Goal: Transaction & Acquisition: Purchase product/service

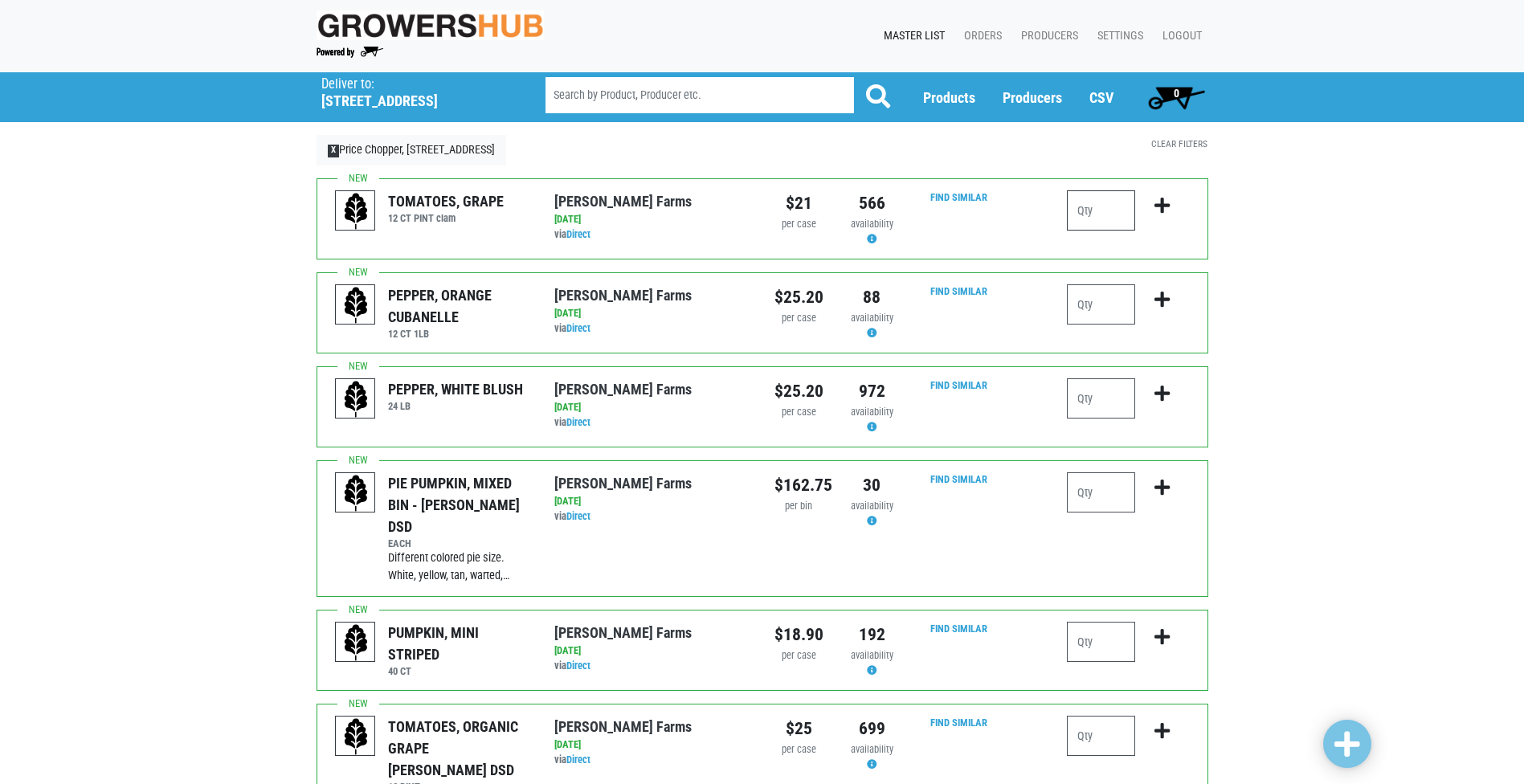
click at [1086, 199] on input "number" at bounding box center [1101, 209] width 69 height 40
type input "1"
click at [1165, 208] on icon "submit" at bounding box center [1162, 205] width 15 height 18
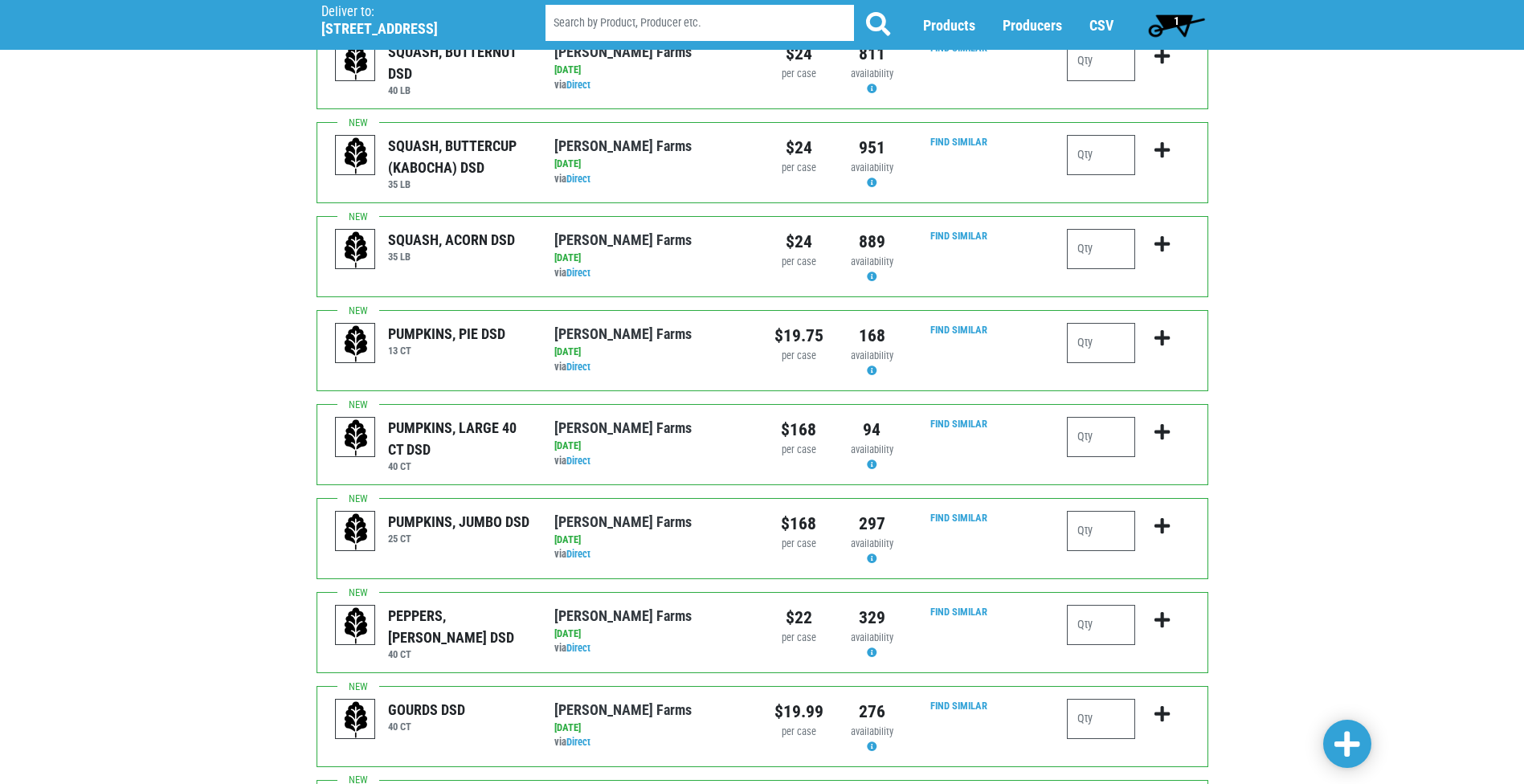
scroll to position [1205, 0]
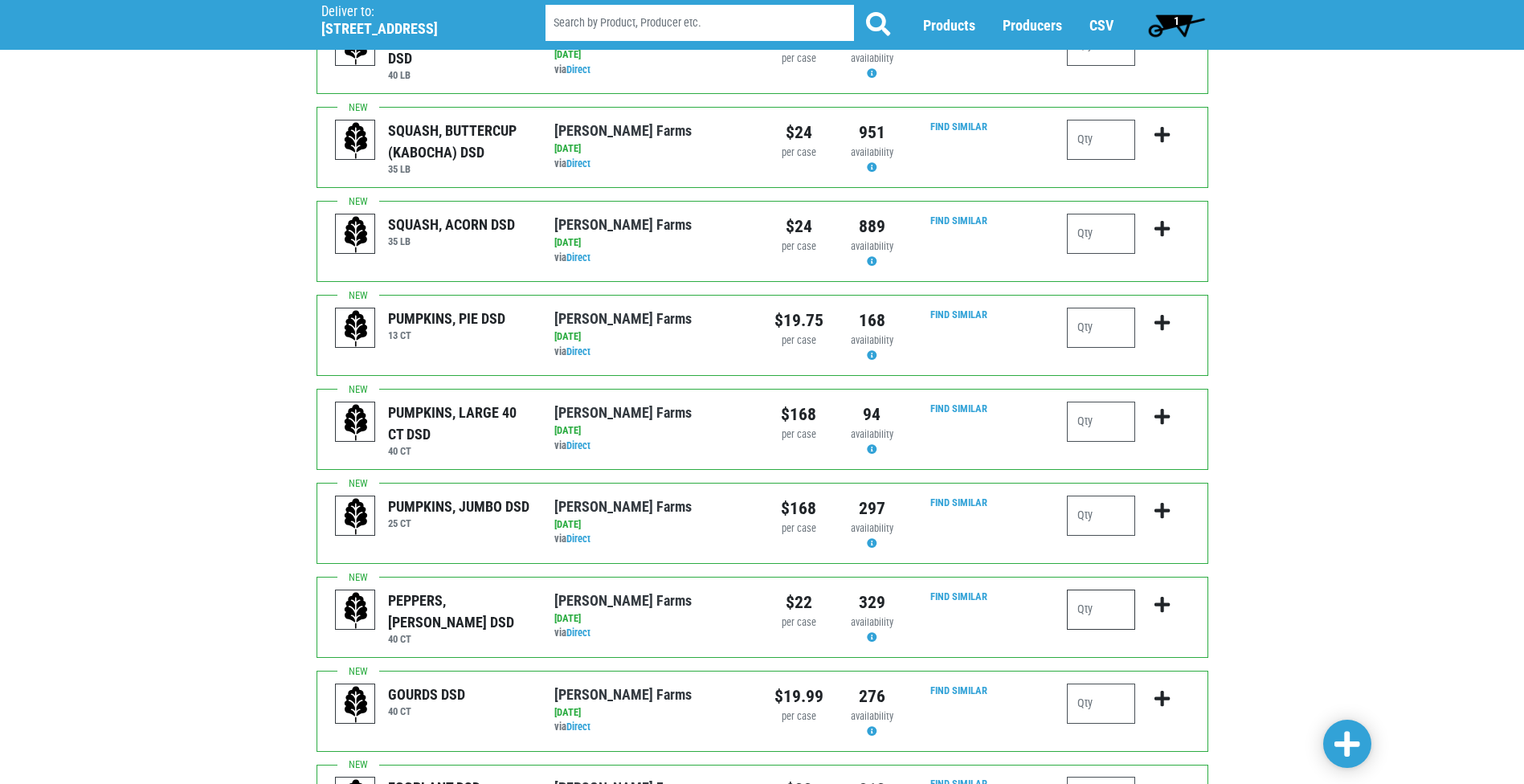
click at [1083, 589] on input "number" at bounding box center [1101, 609] width 69 height 40
type input "3"
click at [1158, 596] on icon "submit" at bounding box center [1162, 604] width 15 height 18
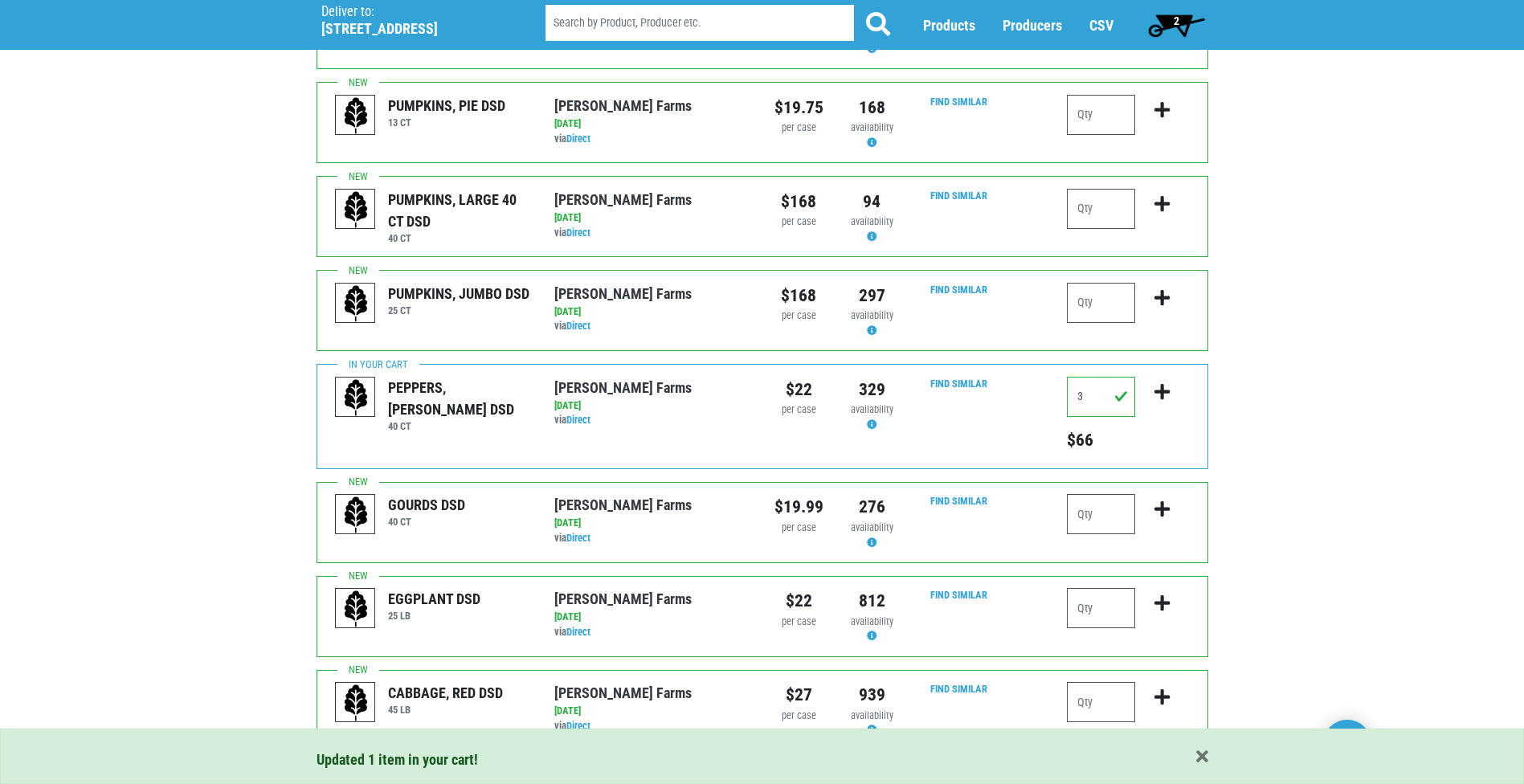
scroll to position [1444, 0]
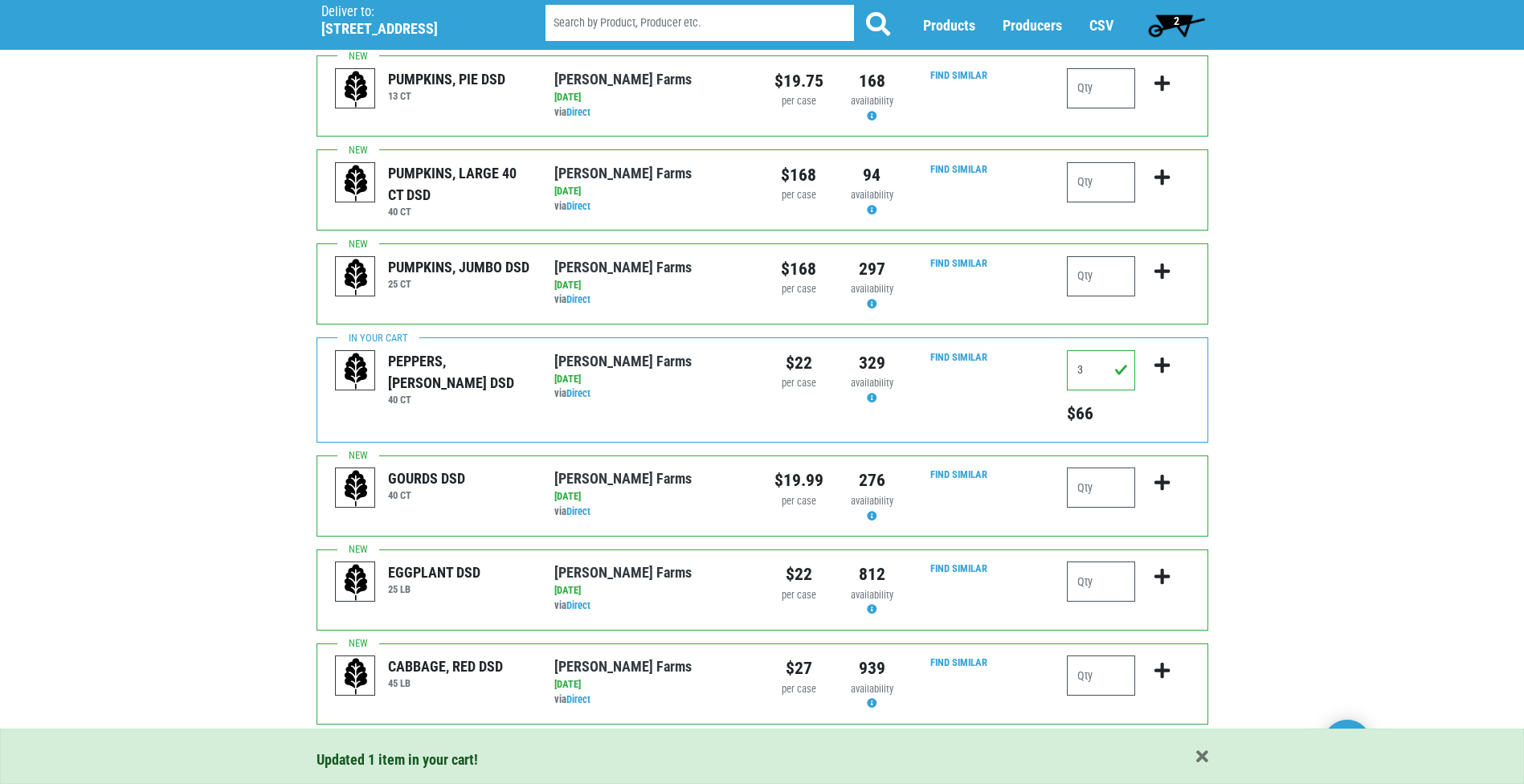
click at [443, 745] on link "Next ›" at bounding box center [437, 759] width 47 height 29
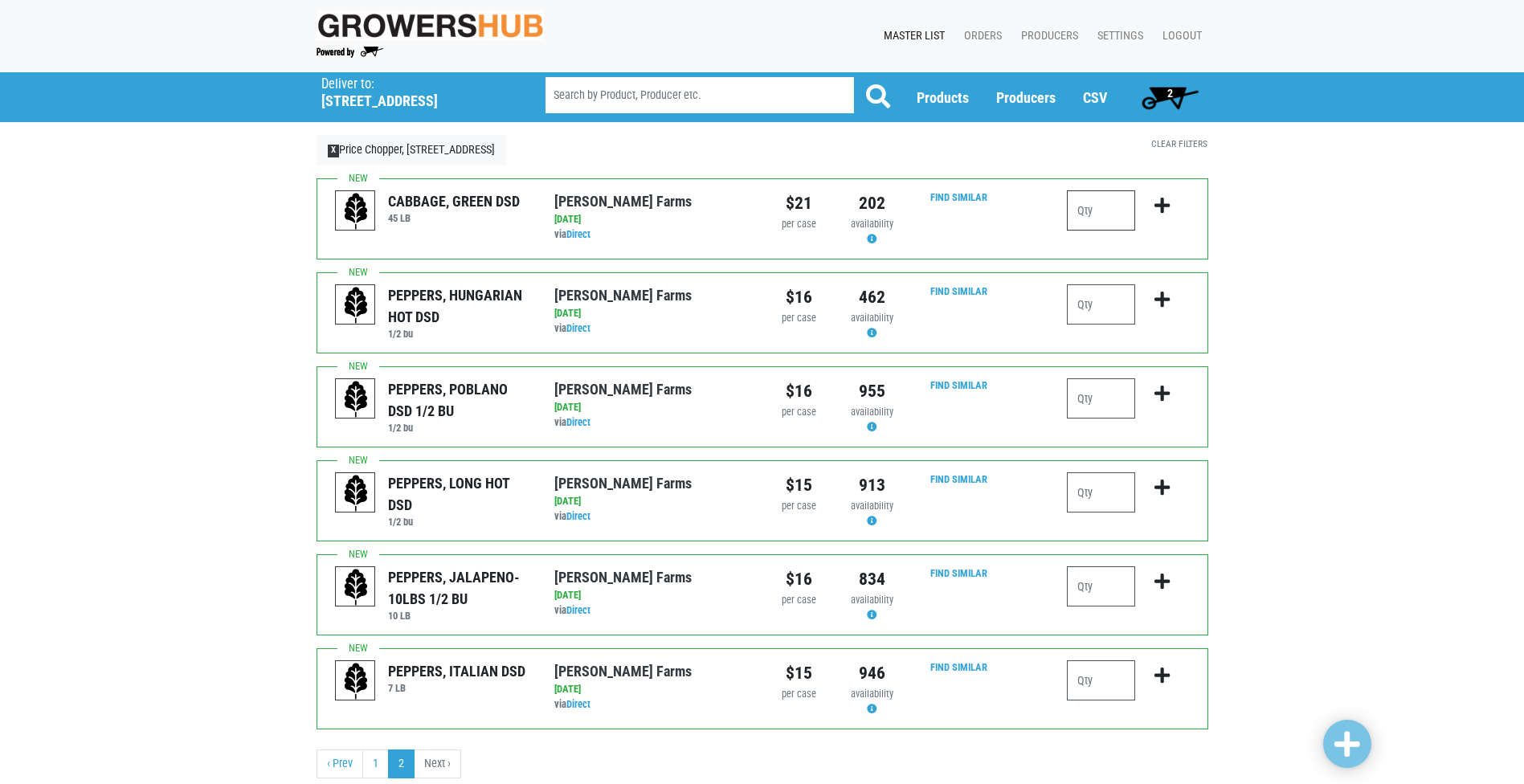
click at [1119, 220] on input "number" at bounding box center [1101, 209] width 69 height 40
type input "3"
click at [1161, 205] on icon "submit" at bounding box center [1162, 205] width 15 height 18
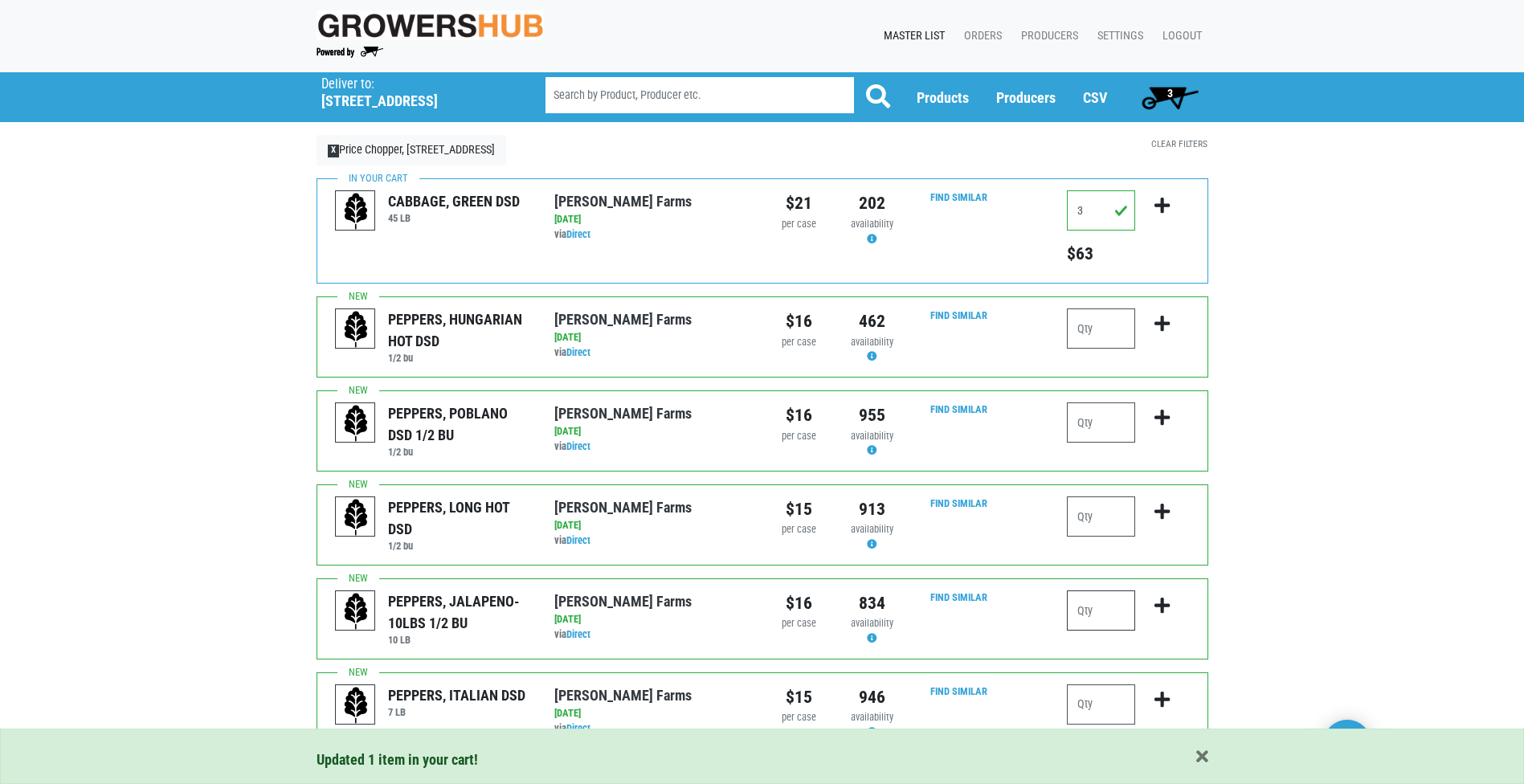
click at [1095, 601] on input "number" at bounding box center [1101, 610] width 69 height 40
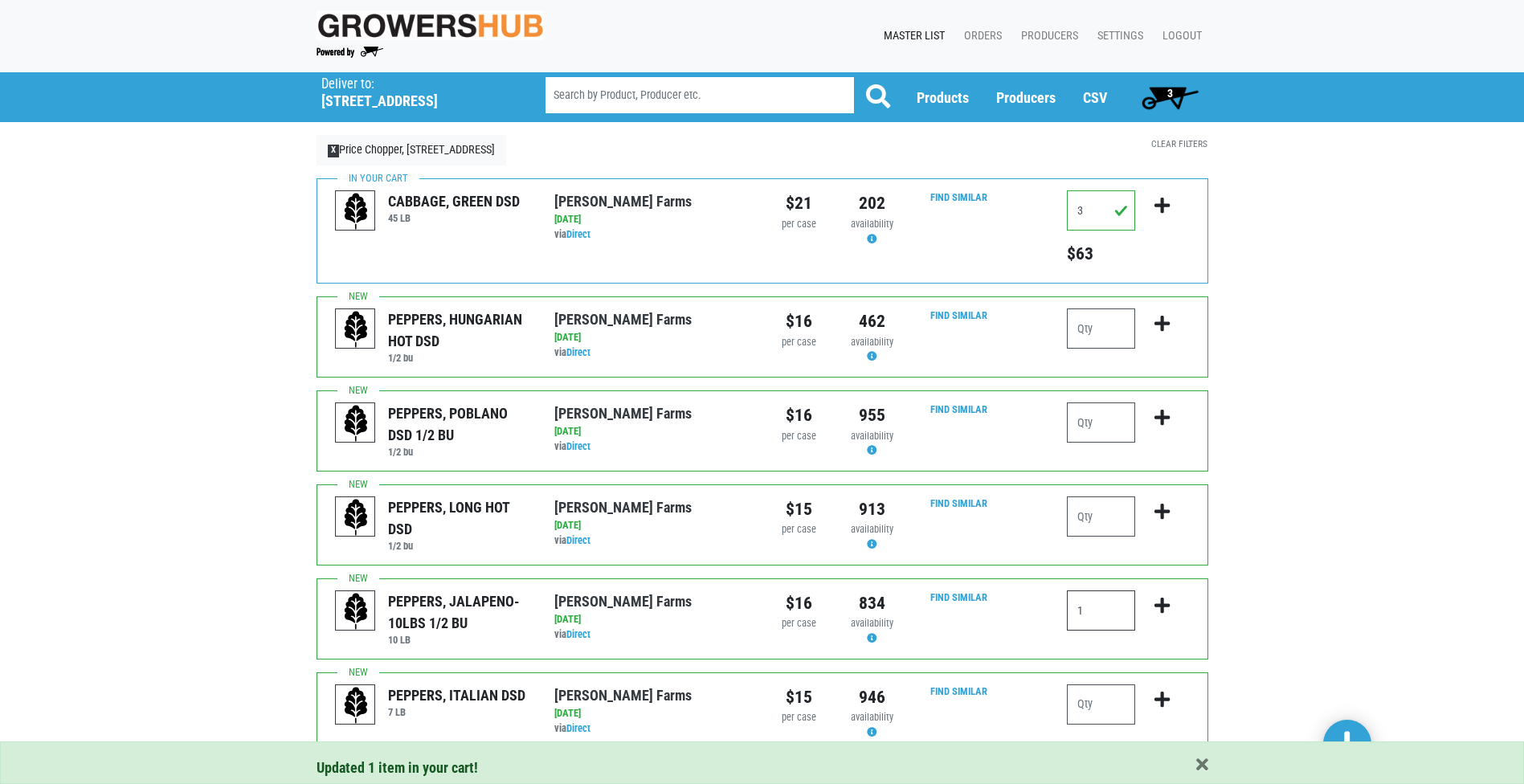
type input "1"
click at [1160, 602] on icon "submit" at bounding box center [1162, 605] width 15 height 18
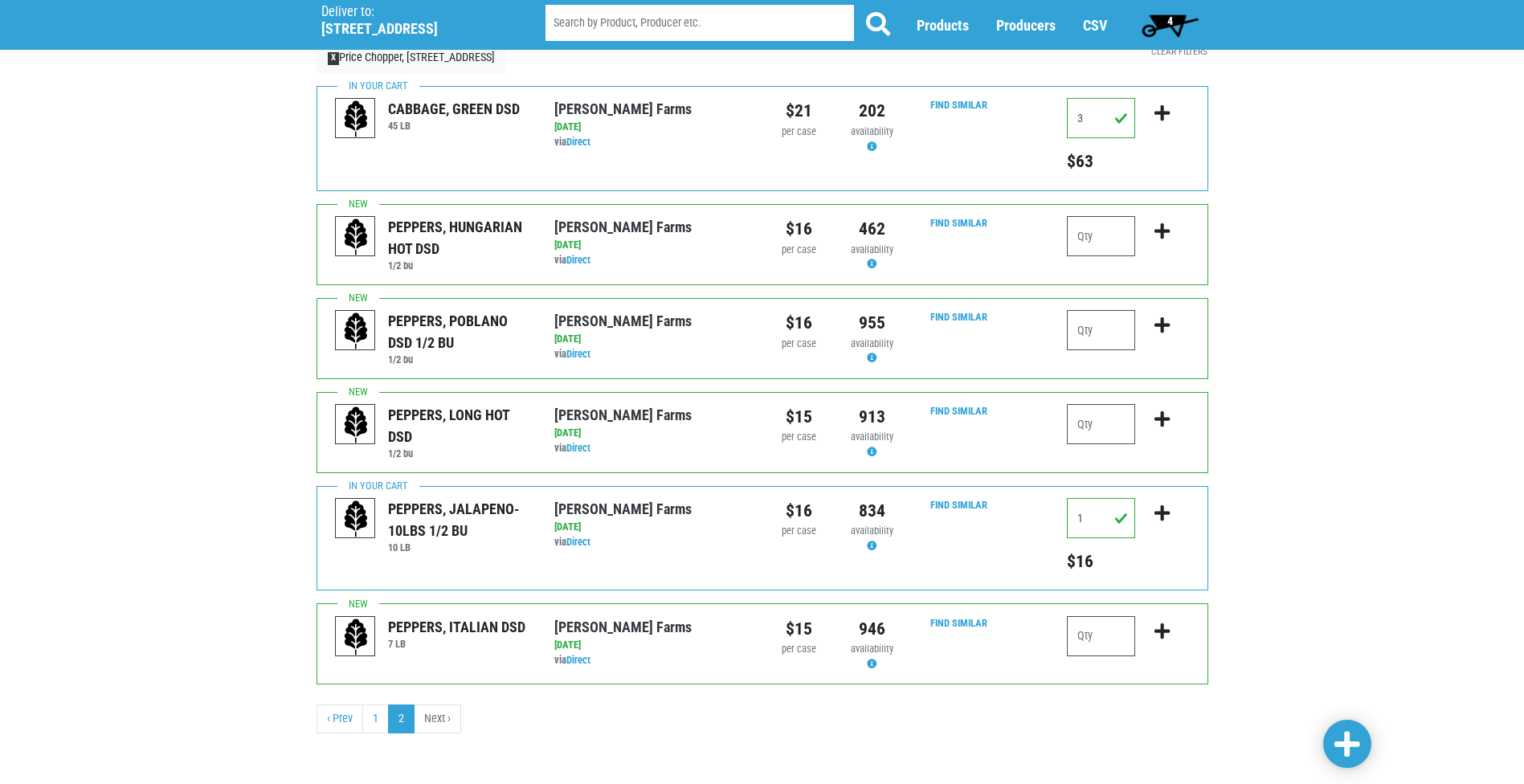
scroll to position [95, 0]
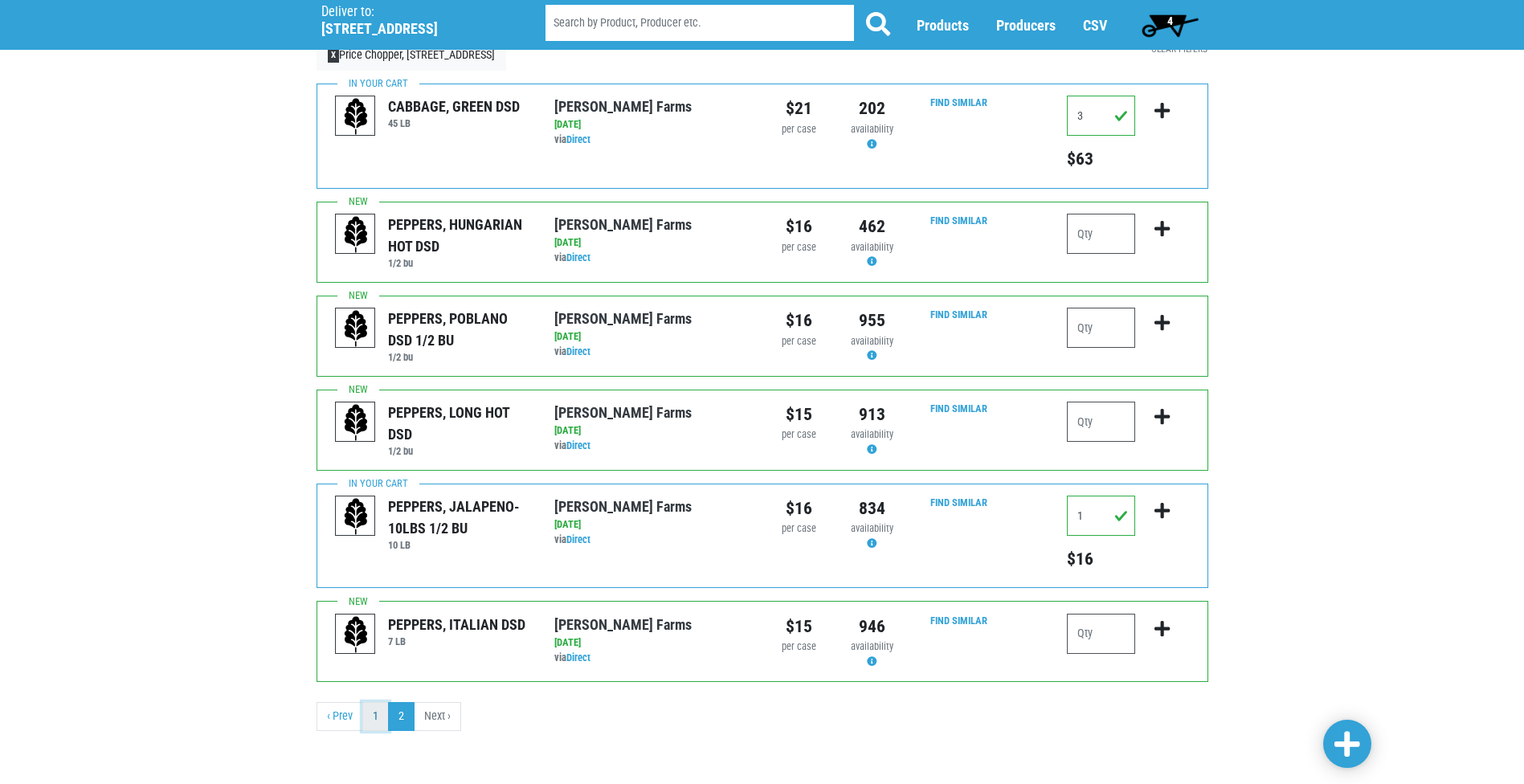
click at [385, 723] on link "1" at bounding box center [375, 716] width 27 height 29
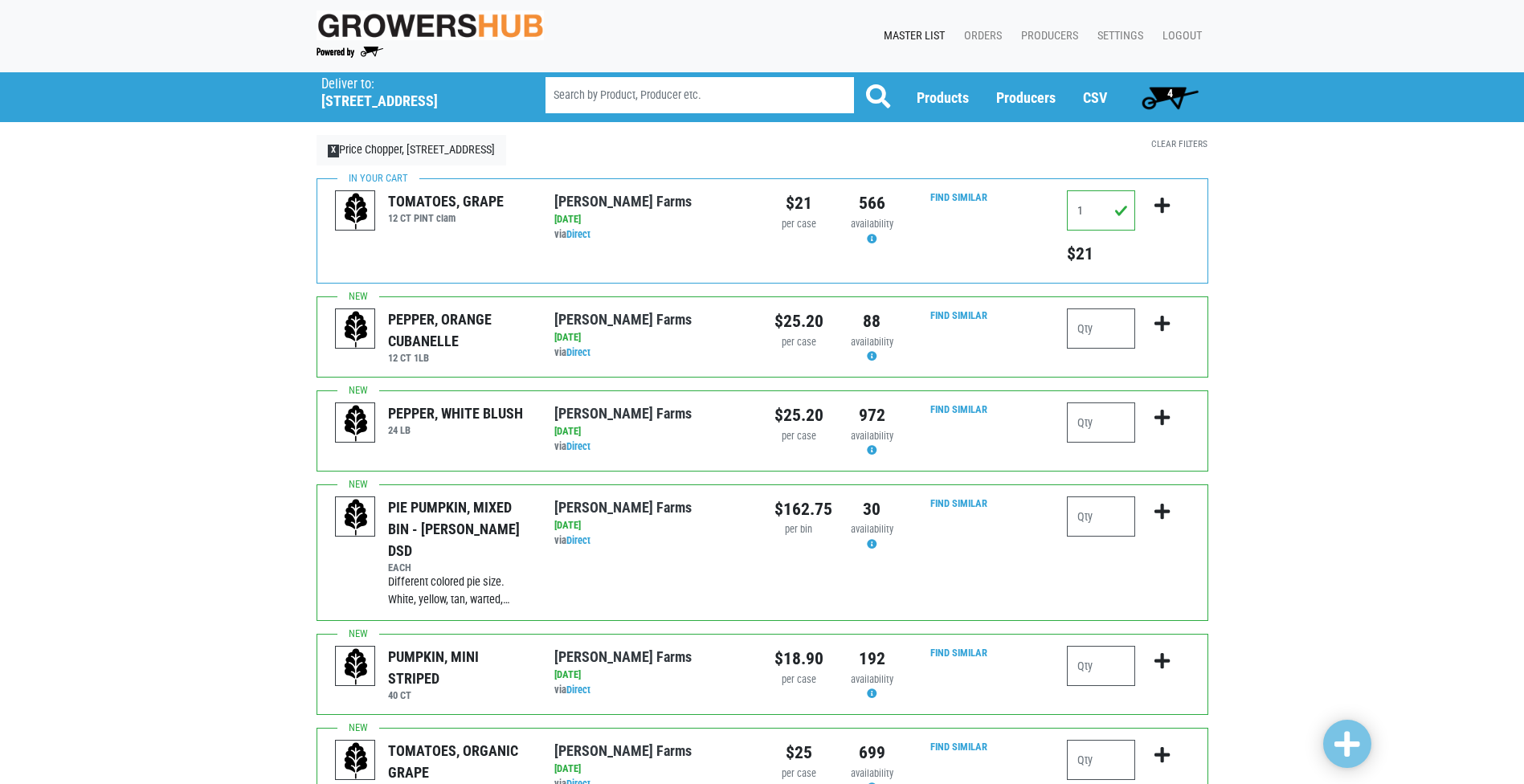
click at [374, 740] on img at bounding box center [355, 760] width 40 height 40
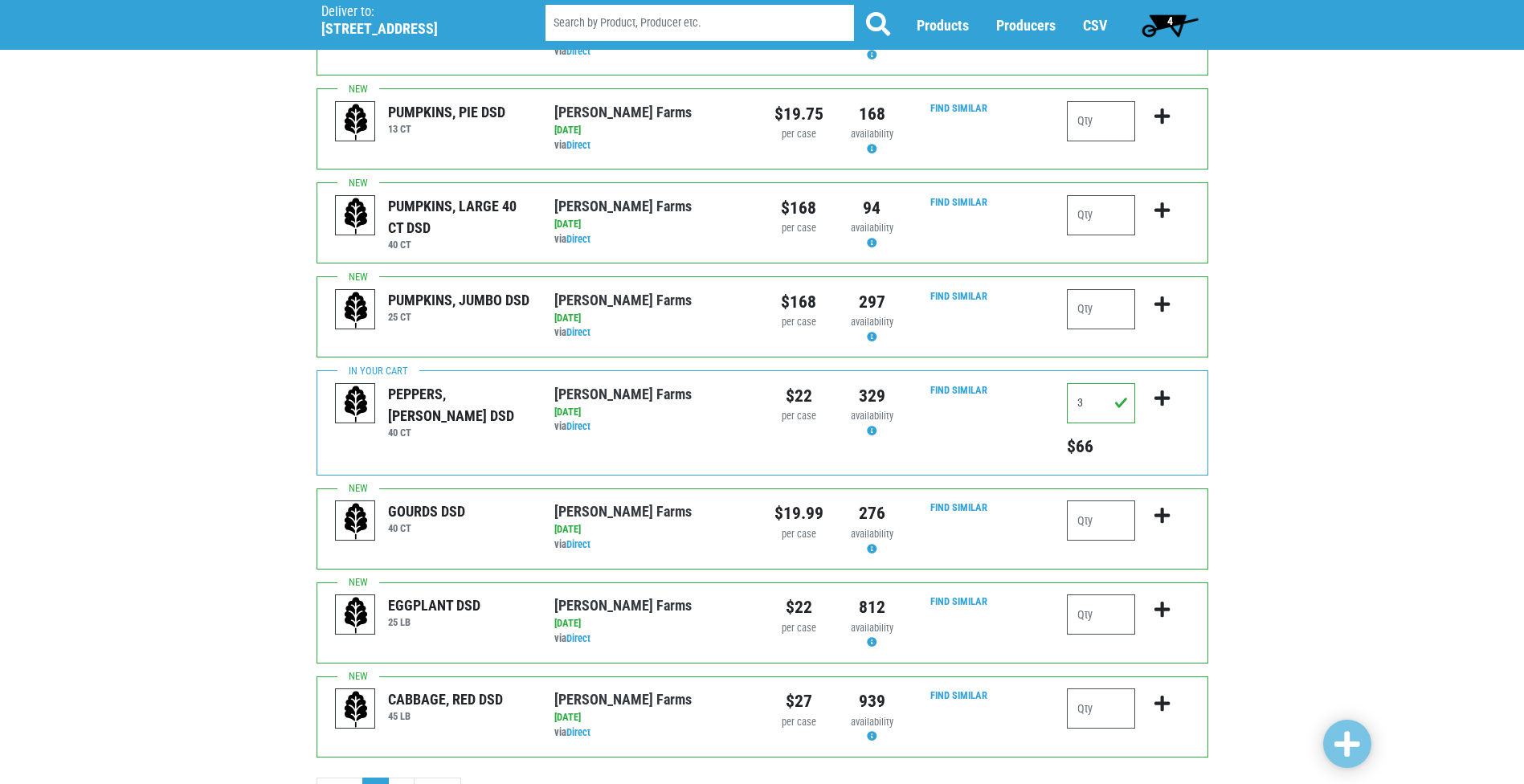
scroll to position [1444, 0]
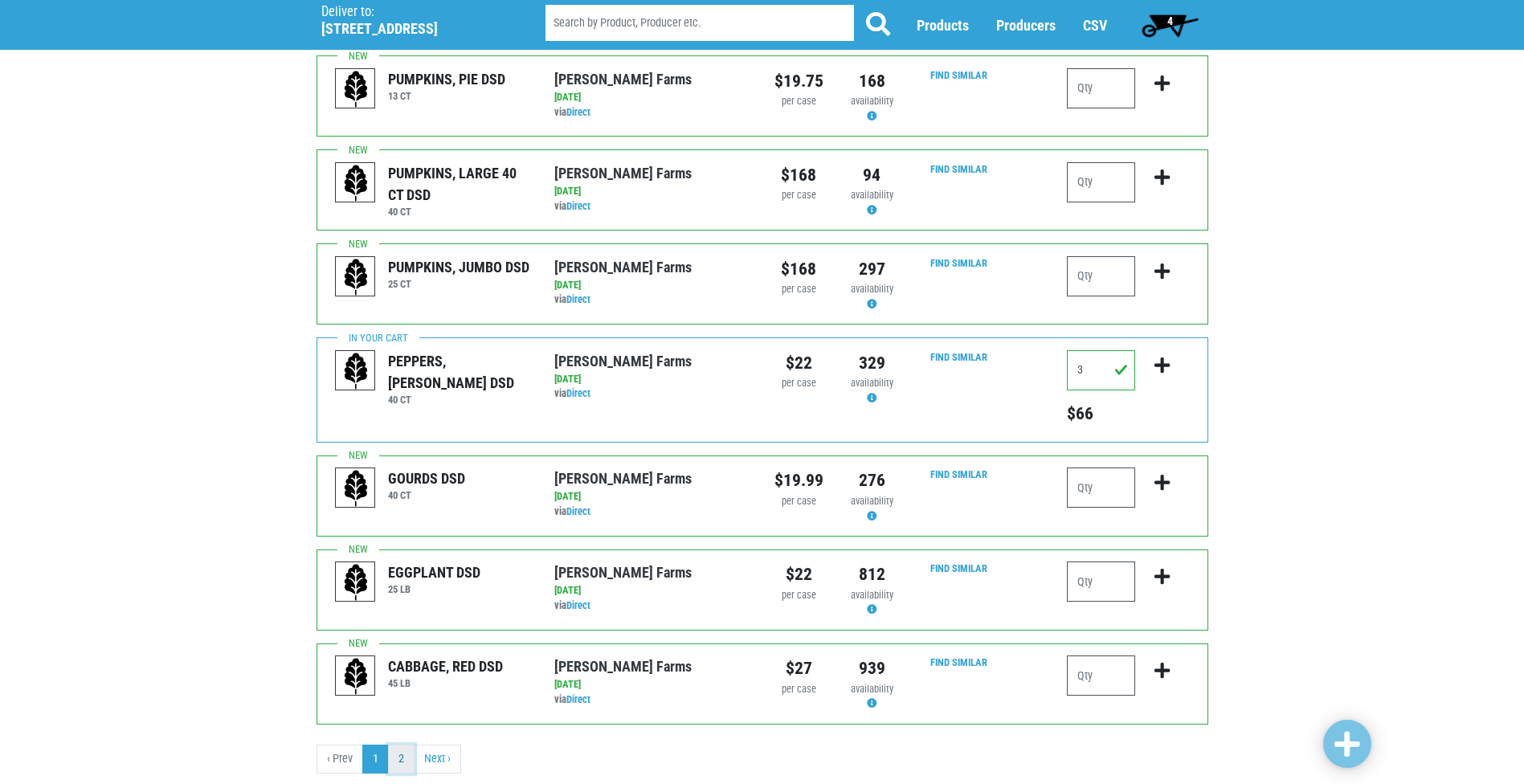
click at [402, 745] on link "2" at bounding box center [401, 759] width 27 height 29
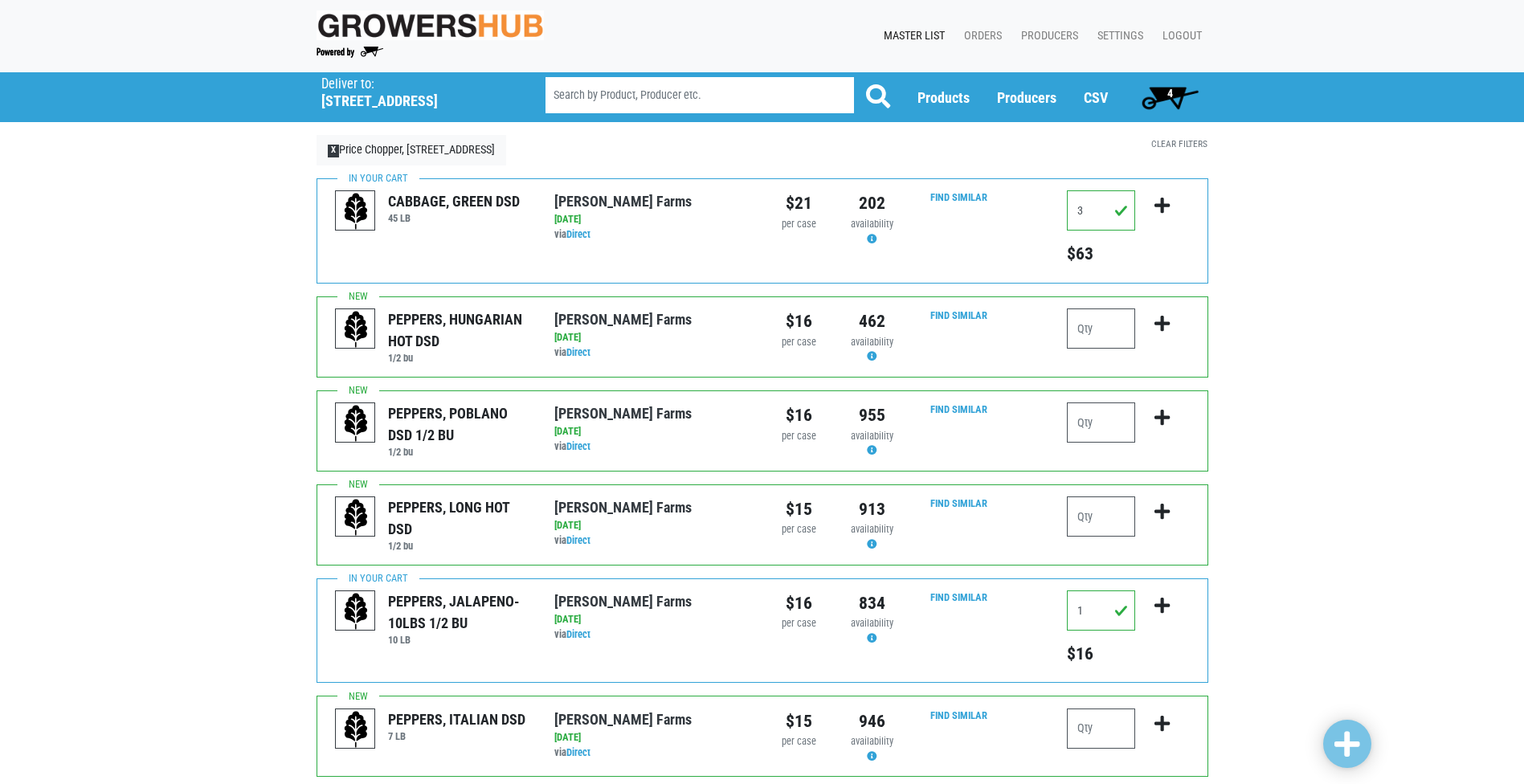
click at [1167, 93] on span "4" at bounding box center [1170, 94] width 6 height 13
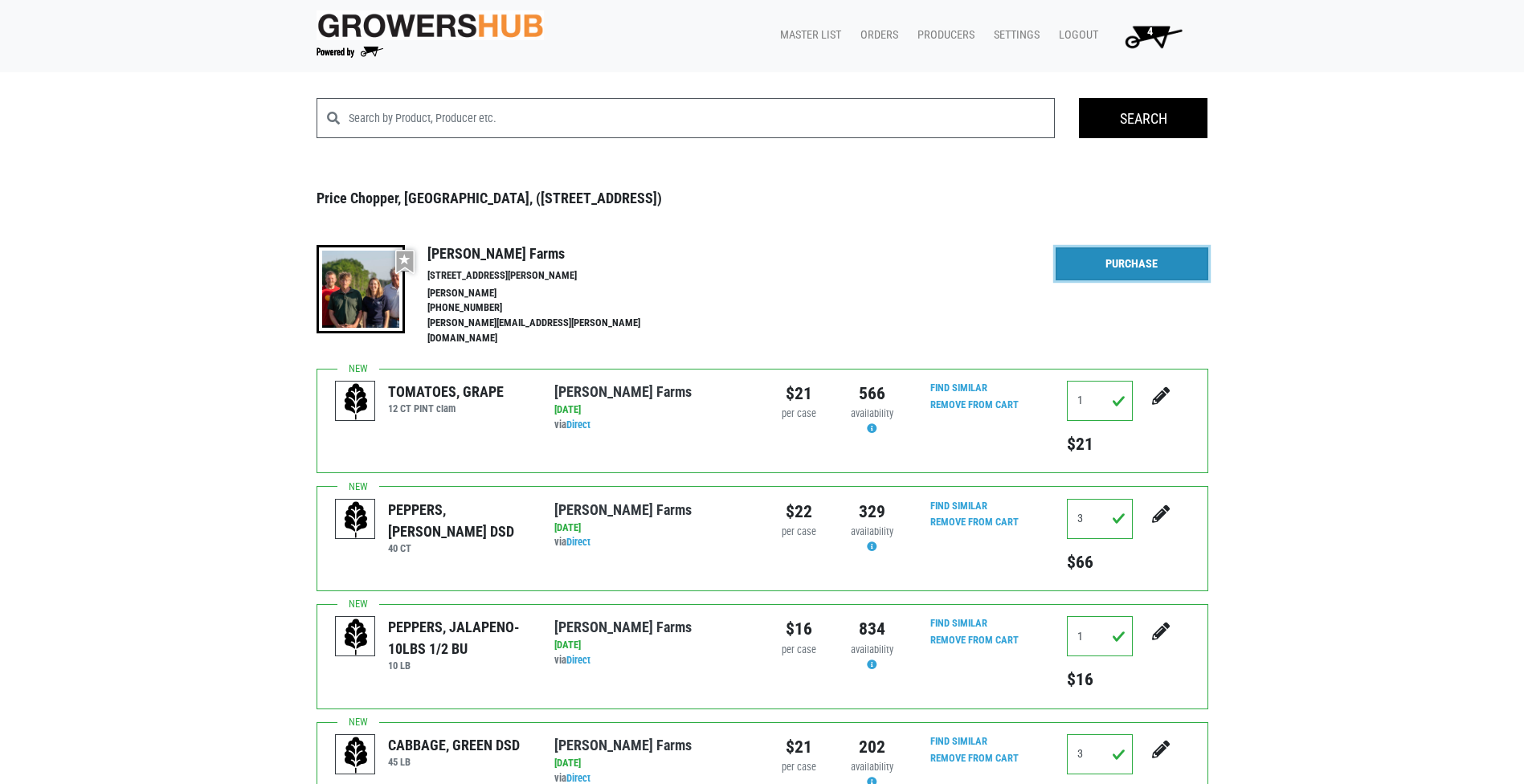
click at [1091, 267] on link "Purchase" at bounding box center [1132, 264] width 153 height 33
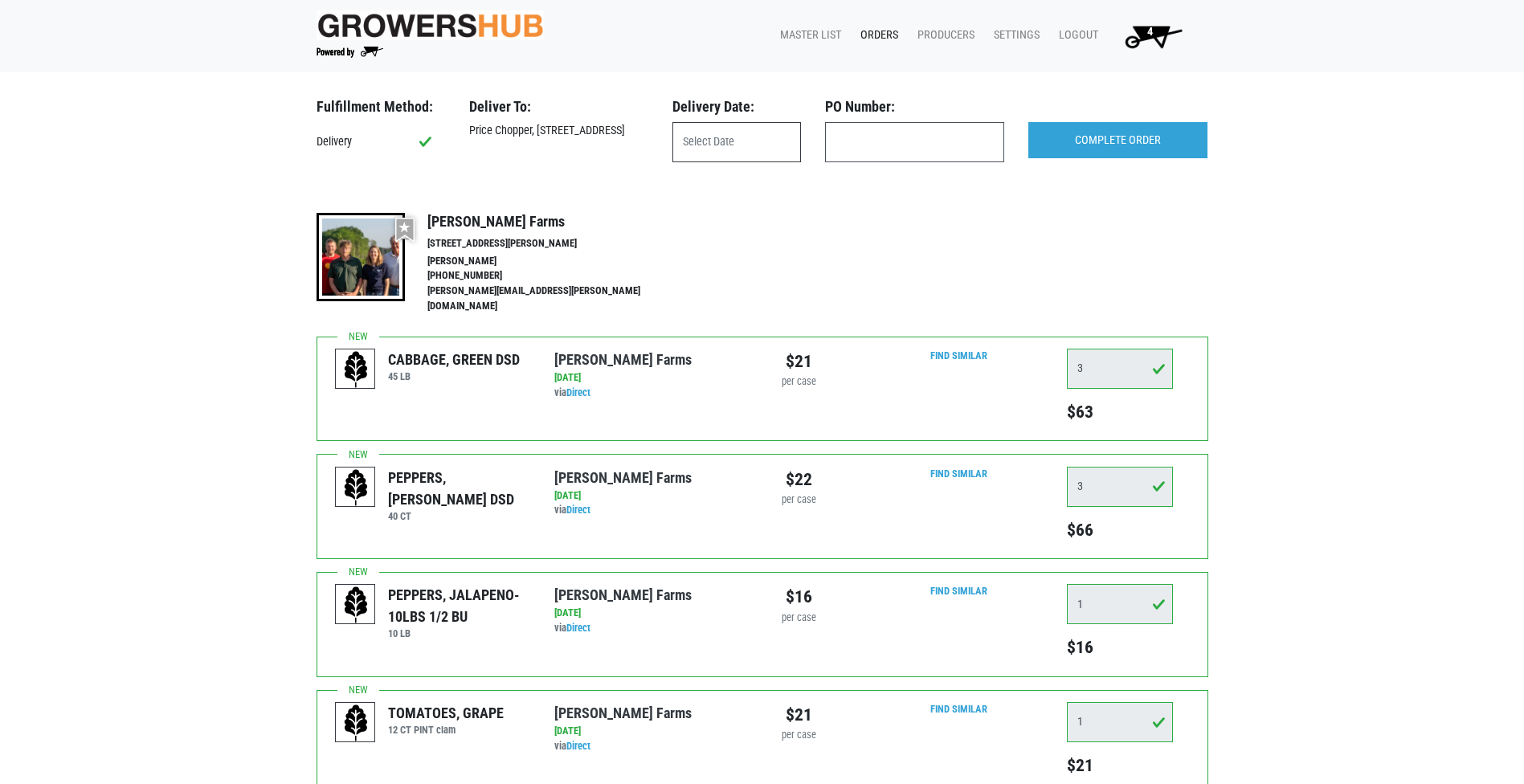
click at [757, 153] on input "text" at bounding box center [736, 142] width 129 height 40
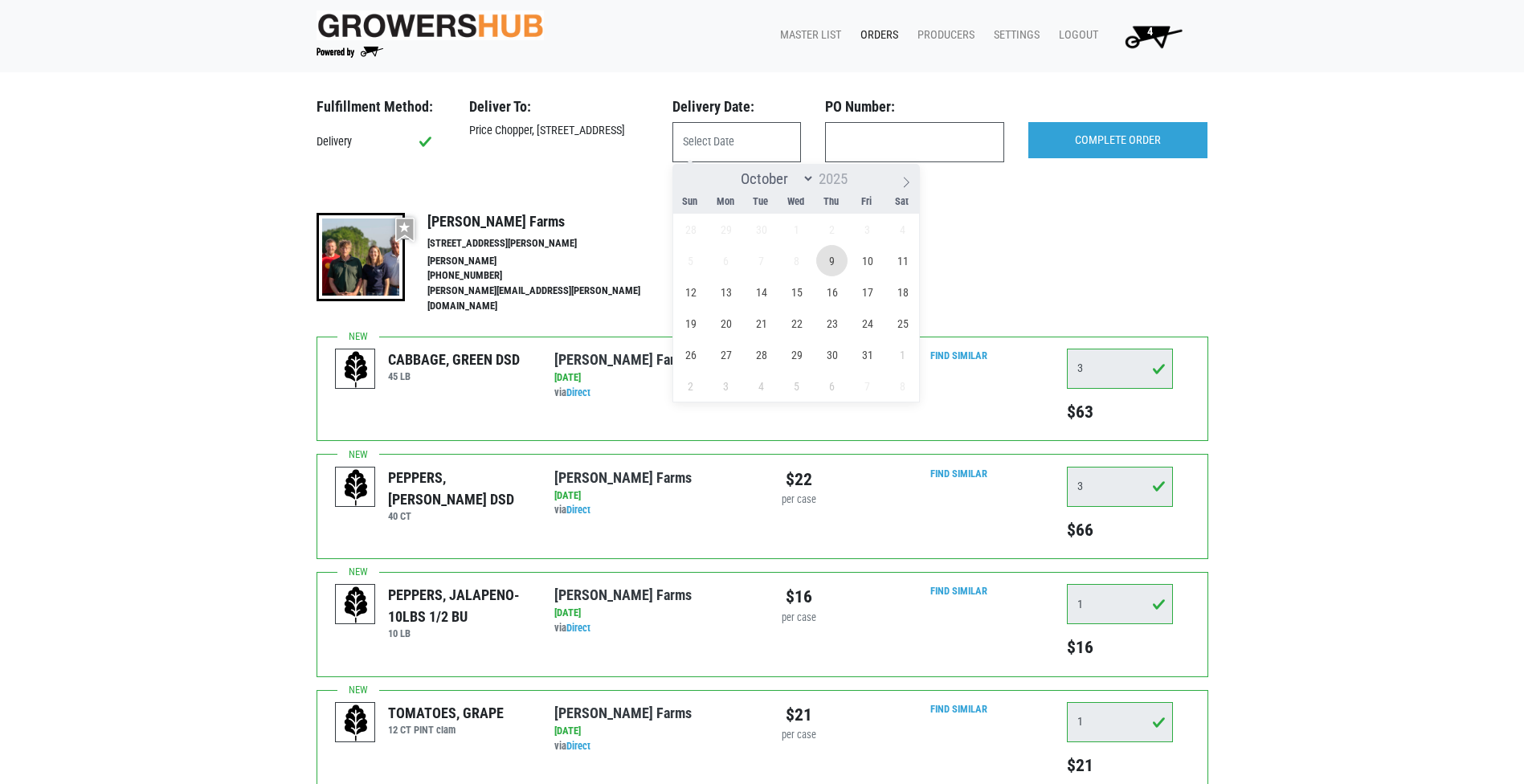
click at [824, 258] on span "9" at bounding box center [832, 260] width 32 height 32
type input "[DATE]"
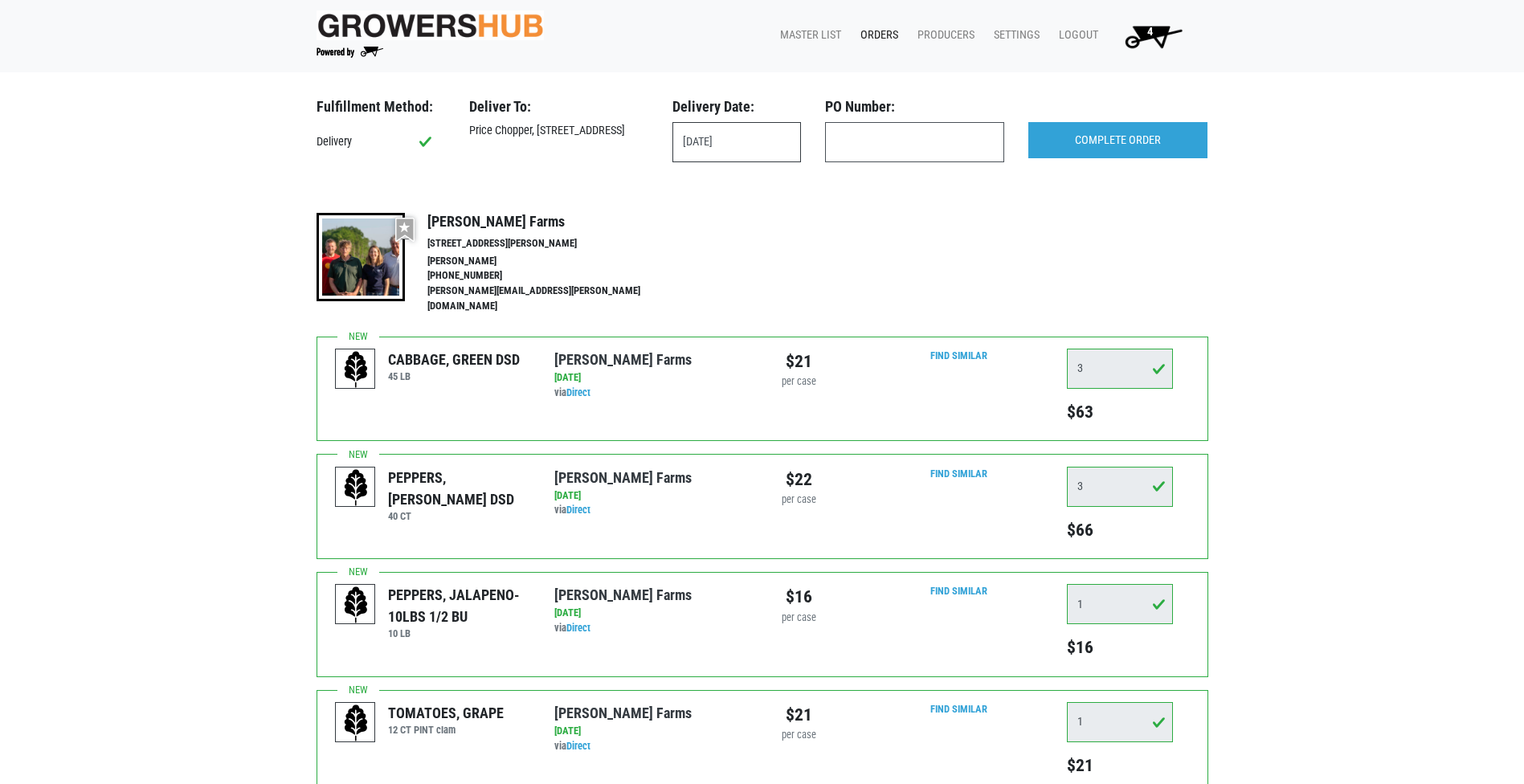
click at [767, 140] on input "[DATE]" at bounding box center [736, 142] width 129 height 40
click at [1115, 275] on div "More Details Hide Details" at bounding box center [1132, 265] width 153 height 104
click at [1108, 136] on input "COMPLETE ORDER" at bounding box center [1117, 141] width 179 height 37
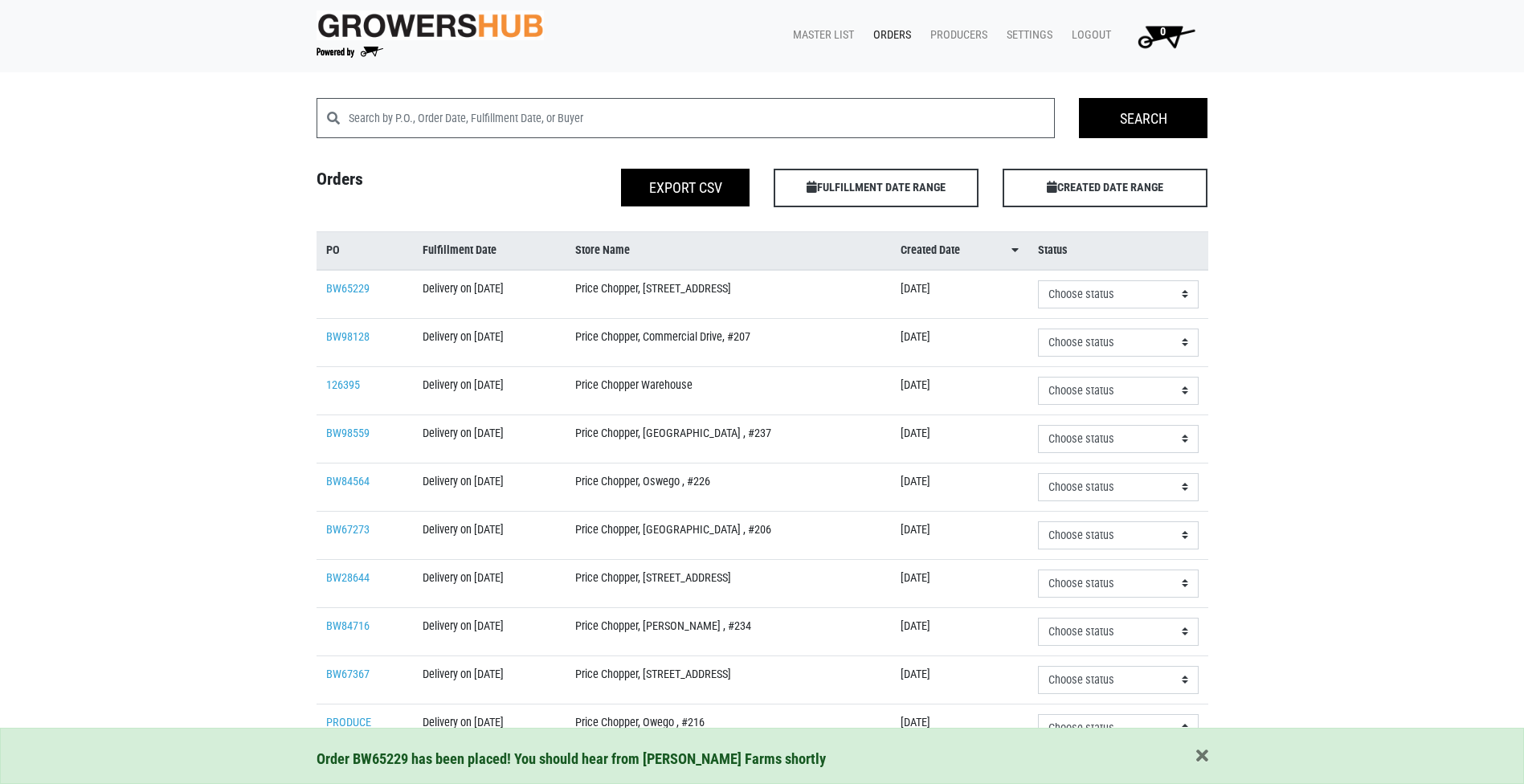
click at [510, 32] on img at bounding box center [431, 25] width 228 height 30
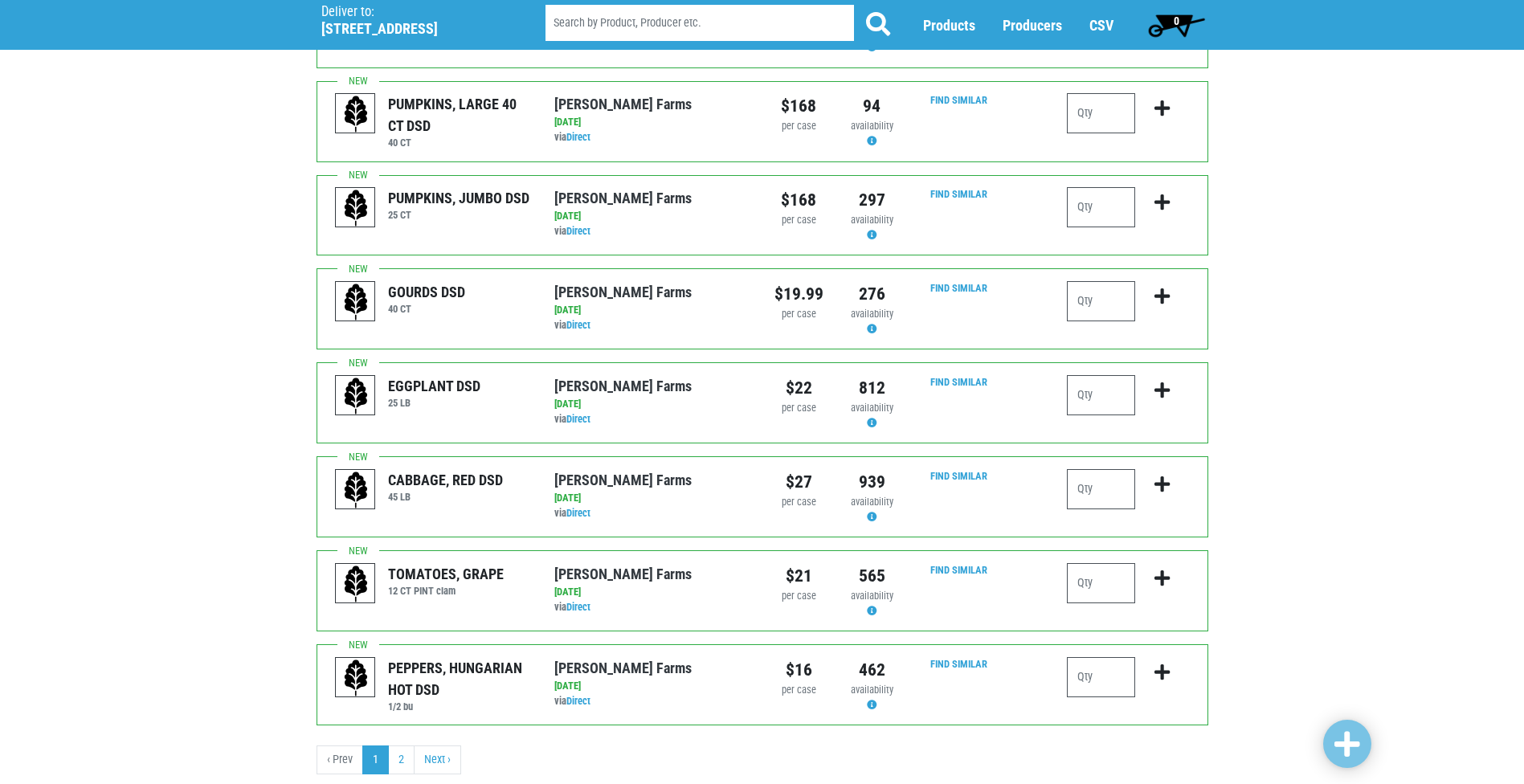
scroll to position [1396, 0]
click at [431, 745] on link "Next ›" at bounding box center [437, 759] width 47 height 29
